Goal: Task Accomplishment & Management: Manage account settings

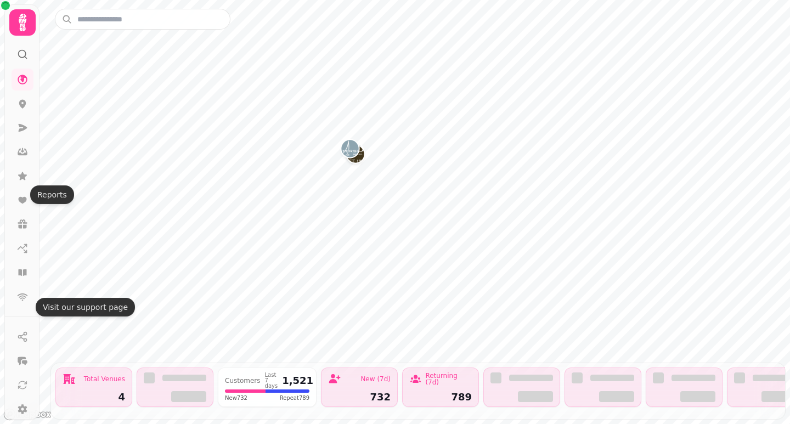
scroll to position [54, 0]
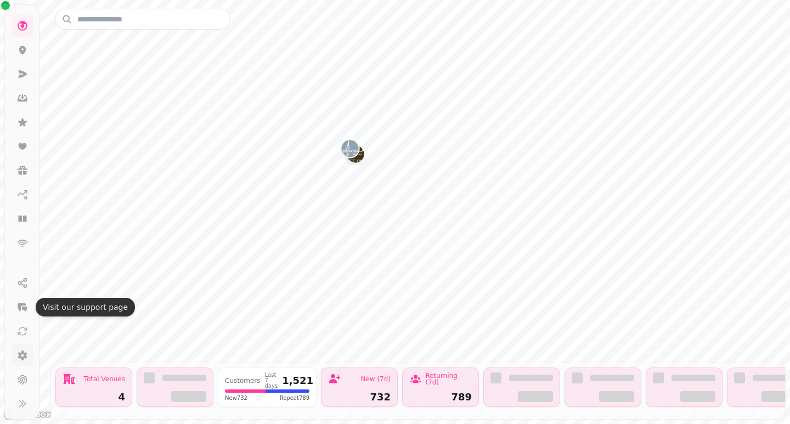
click at [21, 356] on icon at bounding box center [22, 355] width 11 height 11
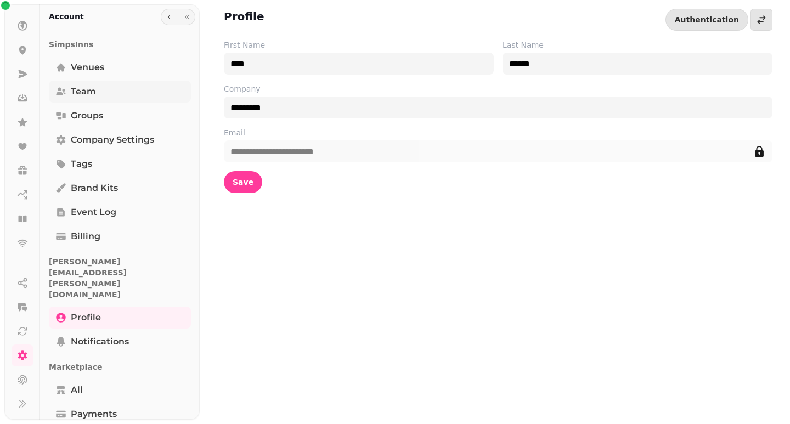
click at [91, 87] on span "Team" at bounding box center [83, 91] width 25 height 13
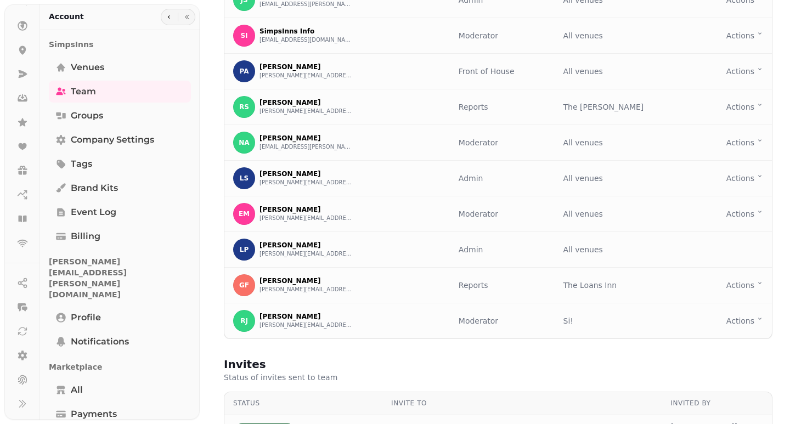
scroll to position [220, 0]
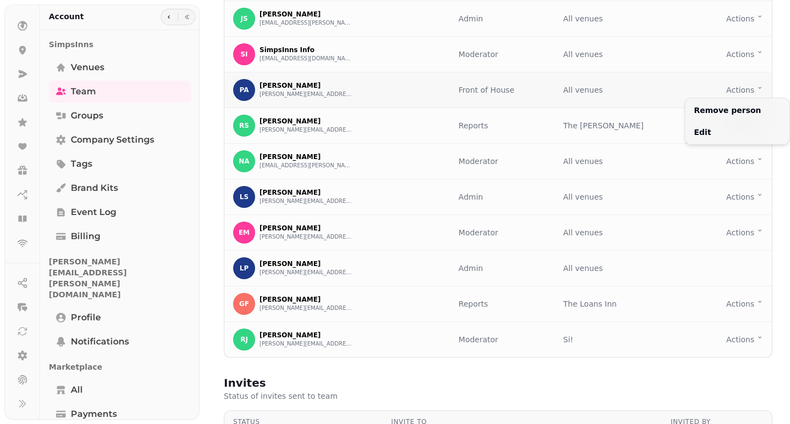
click at [743, 91] on html "Team Add your team to access this organisation, teammates can have various role…" at bounding box center [395, 212] width 790 height 424
click at [715, 132] on button "Edit" at bounding box center [738, 132] width 100 height 20
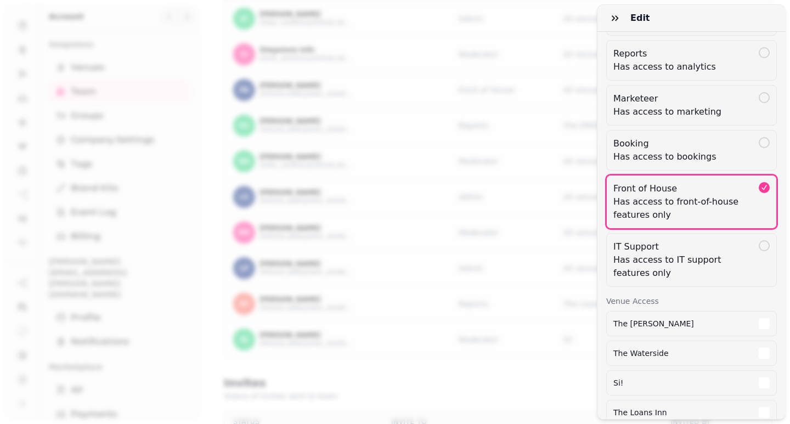
scroll to position [240, 0]
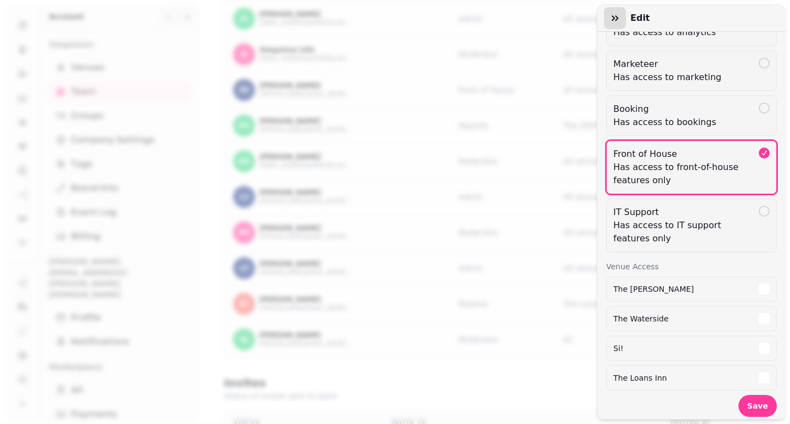
click at [613, 17] on icon "button" at bounding box center [615, 17] width 7 height 5
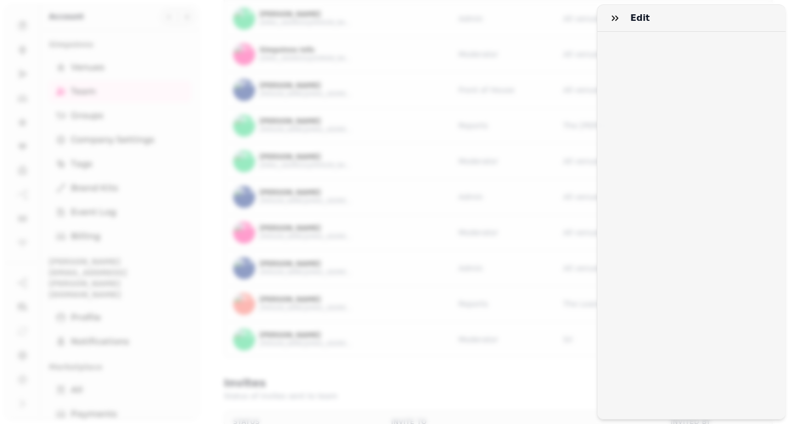
scroll to position [0, 0]
